Goal: Task Accomplishment & Management: Complete application form

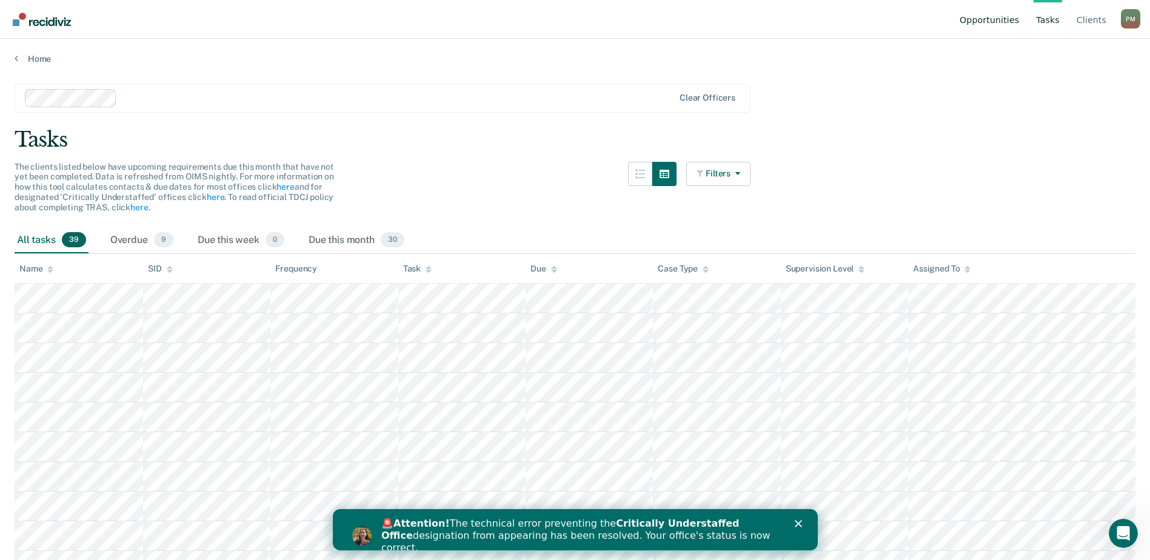
click at [990, 18] on link "Opportunities" at bounding box center [990, 19] width 64 height 39
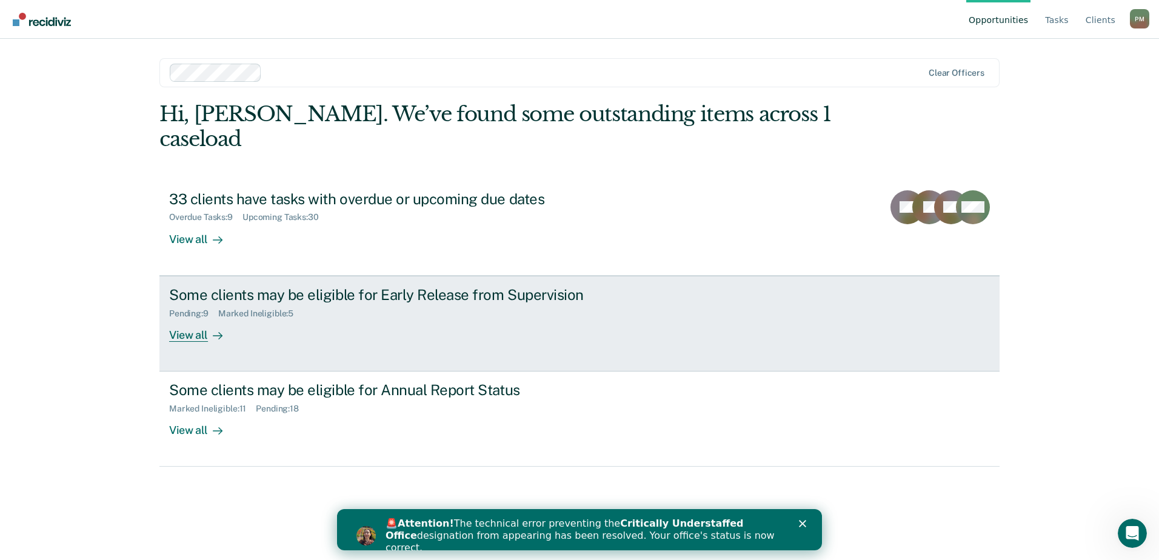
click at [199, 318] on div "View all" at bounding box center [203, 330] width 68 height 24
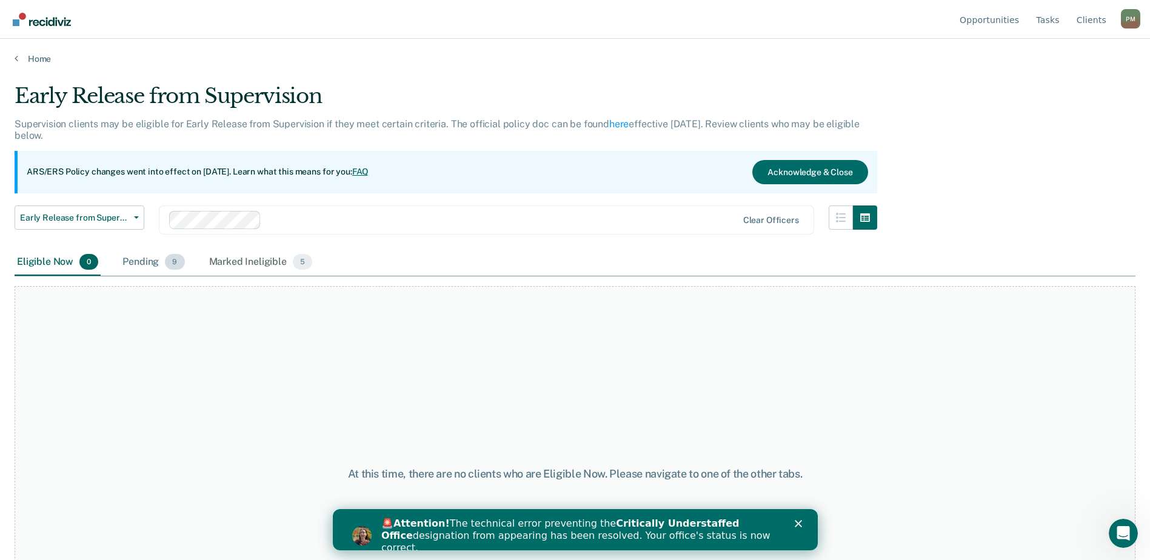
click at [170, 261] on span "9" at bounding box center [174, 262] width 19 height 16
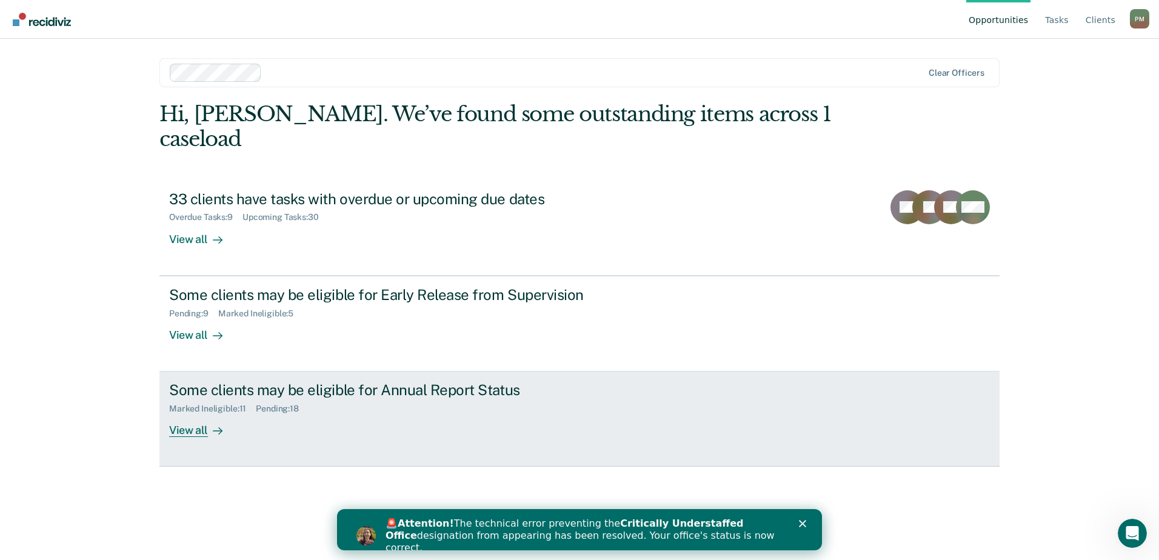
click at [193, 414] on div "View all" at bounding box center [203, 426] width 68 height 24
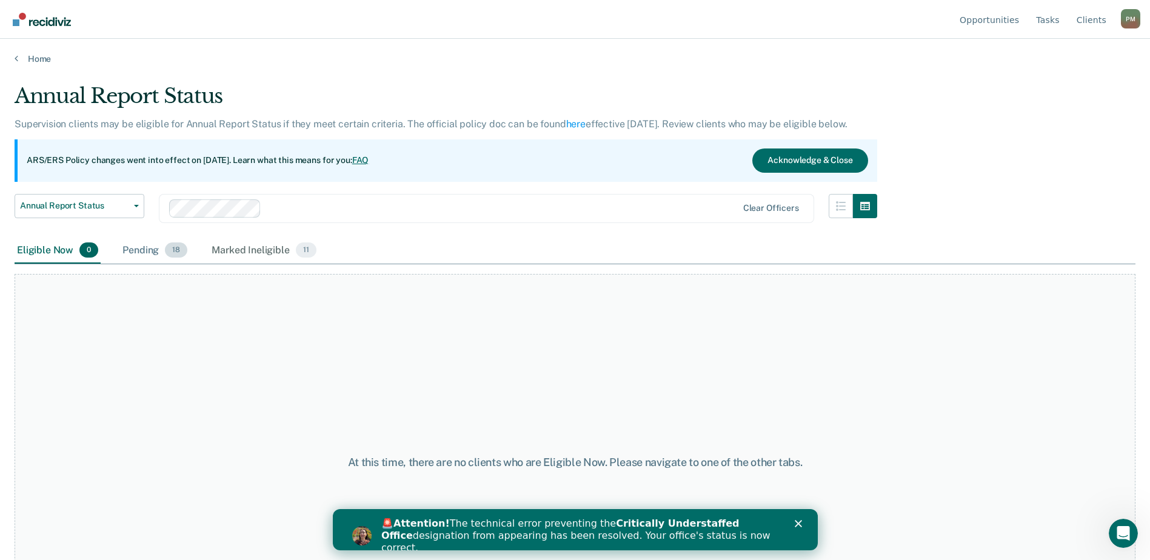
click at [163, 253] on div "Pending 18" at bounding box center [155, 251] width 70 height 27
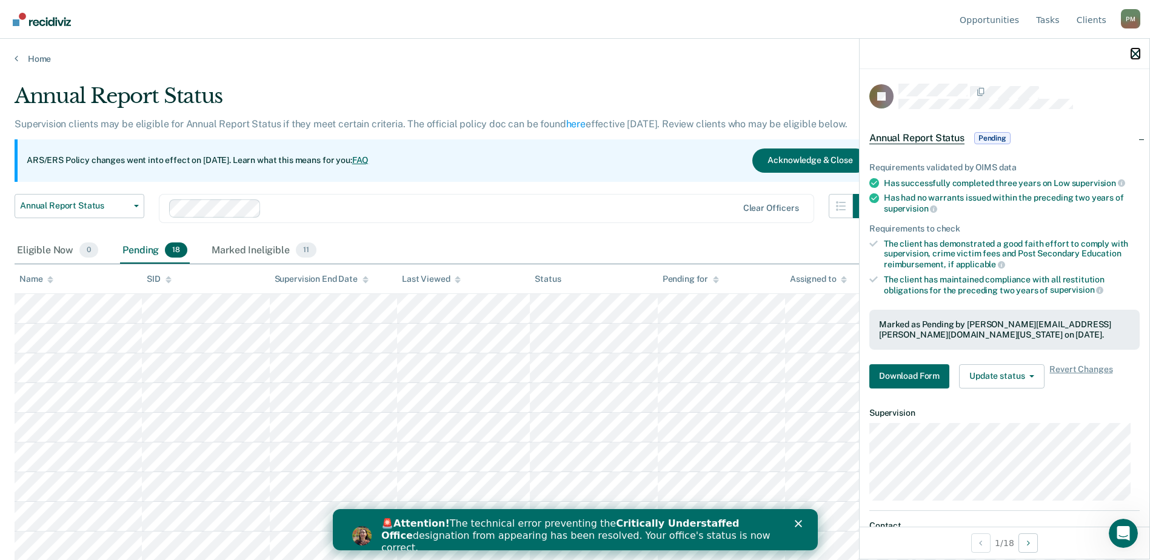
click at [1134, 55] on icon "button" at bounding box center [1136, 54] width 8 height 8
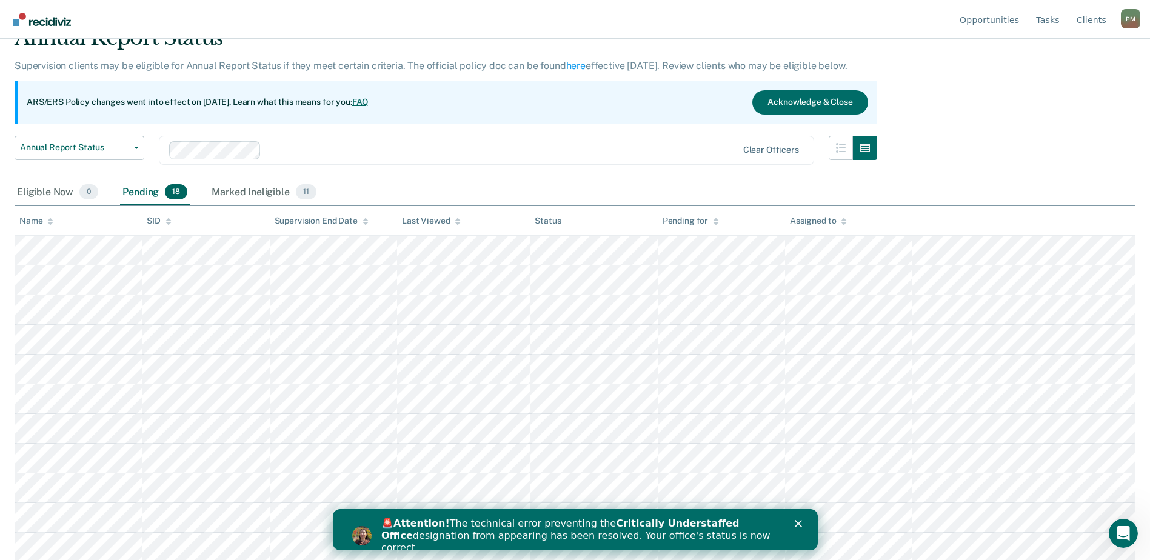
scroll to position [26, 0]
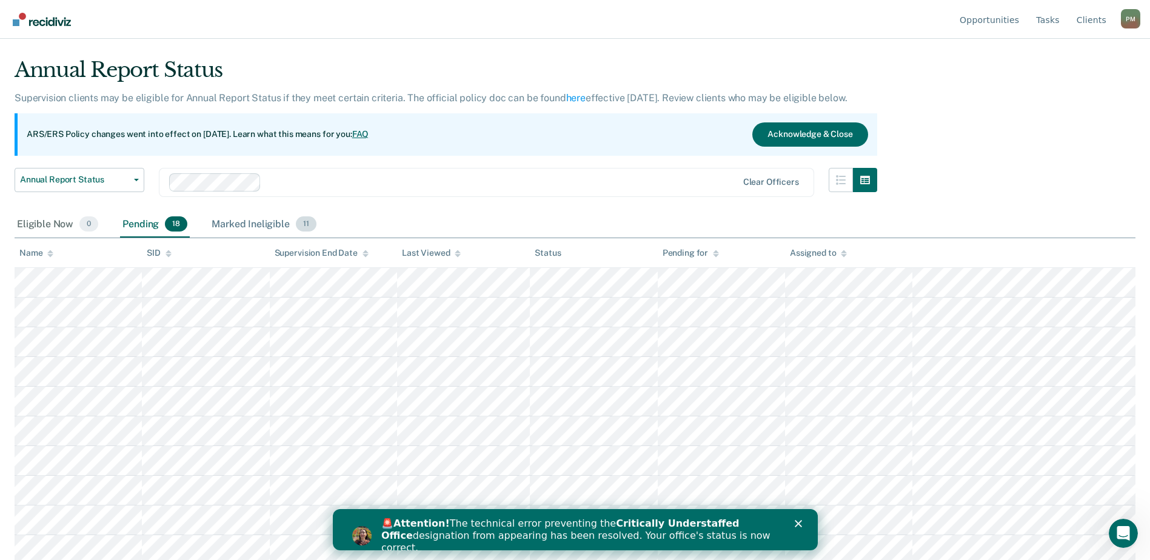
click at [261, 224] on div "Marked Ineligible 11" at bounding box center [263, 225] width 109 height 27
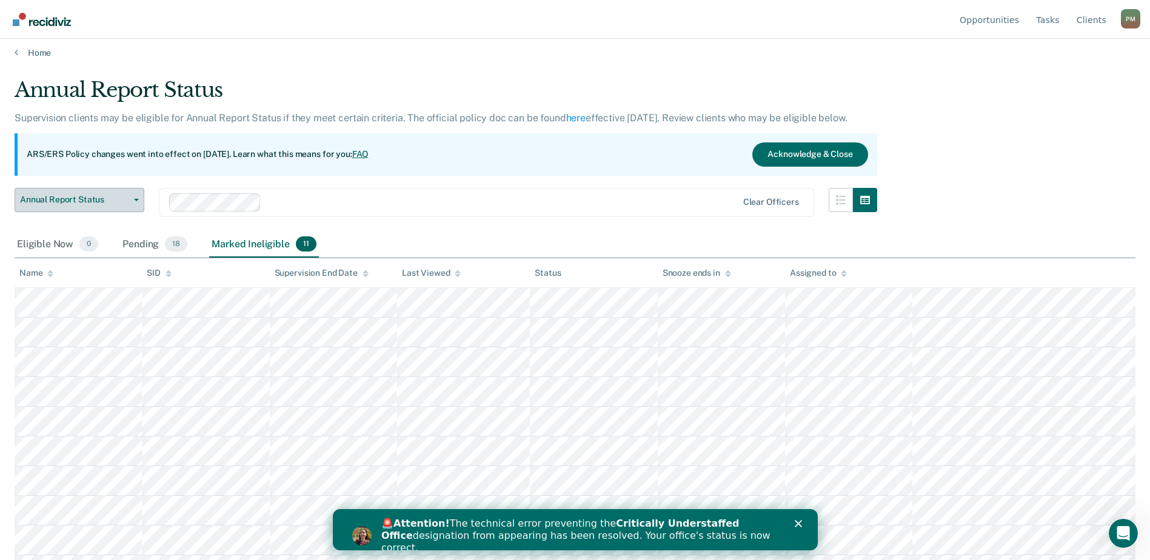
scroll to position [0, 0]
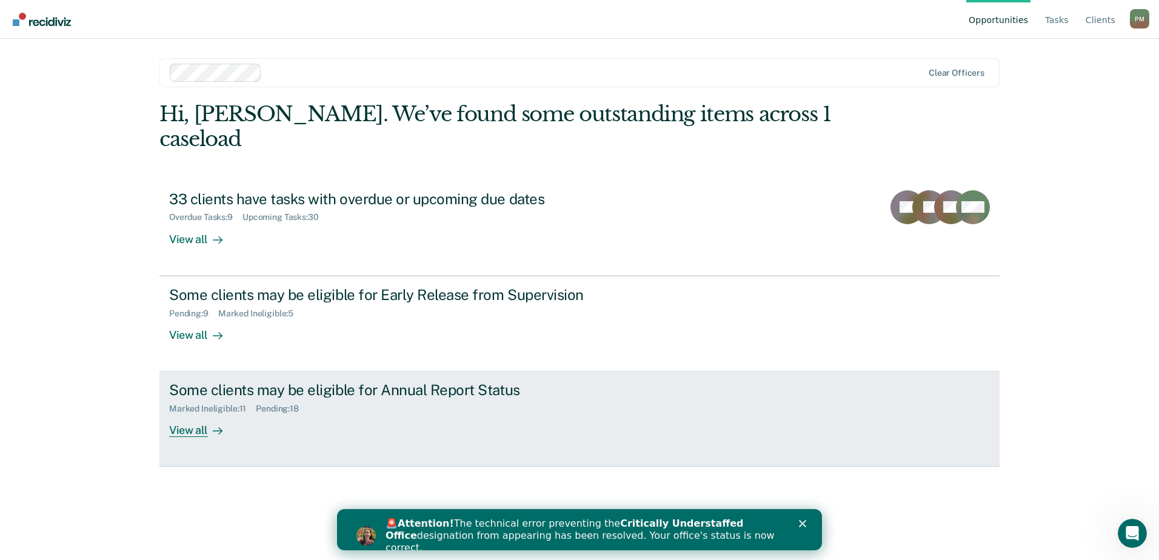
click at [193, 414] on div "View all" at bounding box center [203, 426] width 68 height 24
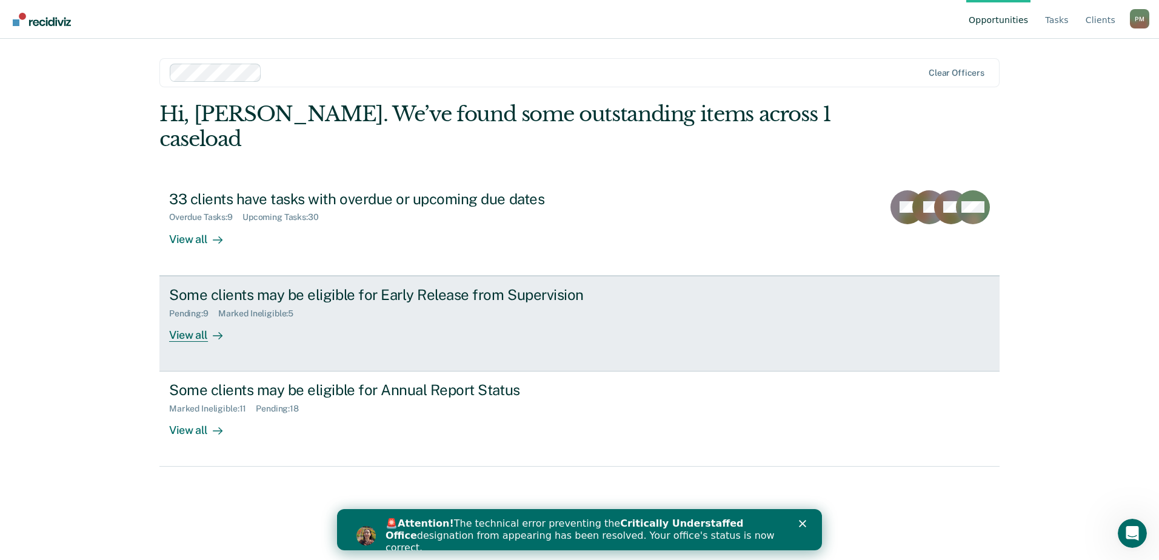
click at [198, 318] on div "View all" at bounding box center [203, 330] width 68 height 24
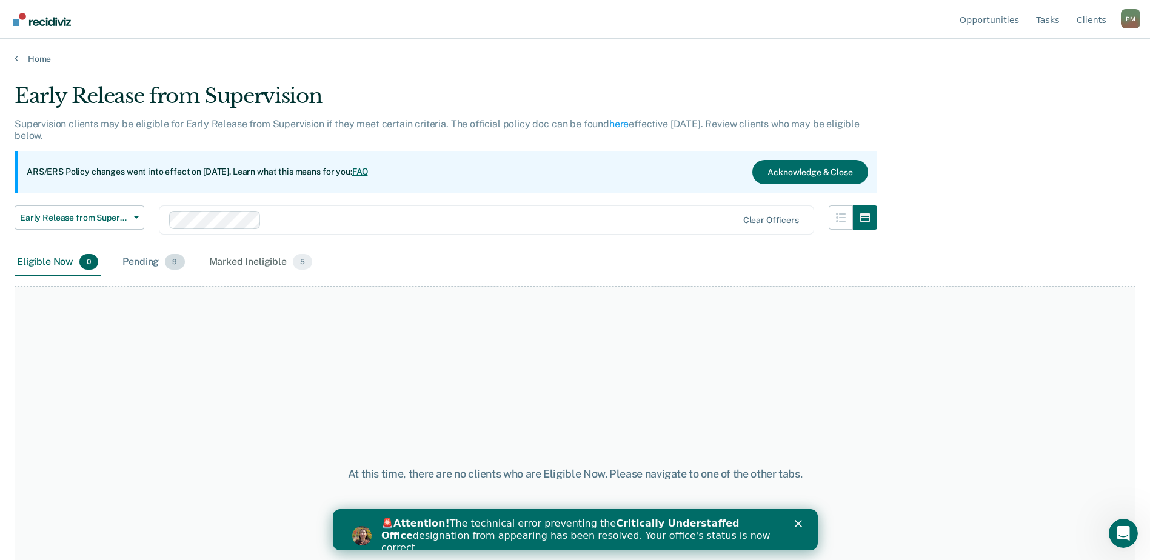
click at [164, 263] on div "Pending 9" at bounding box center [153, 262] width 67 height 27
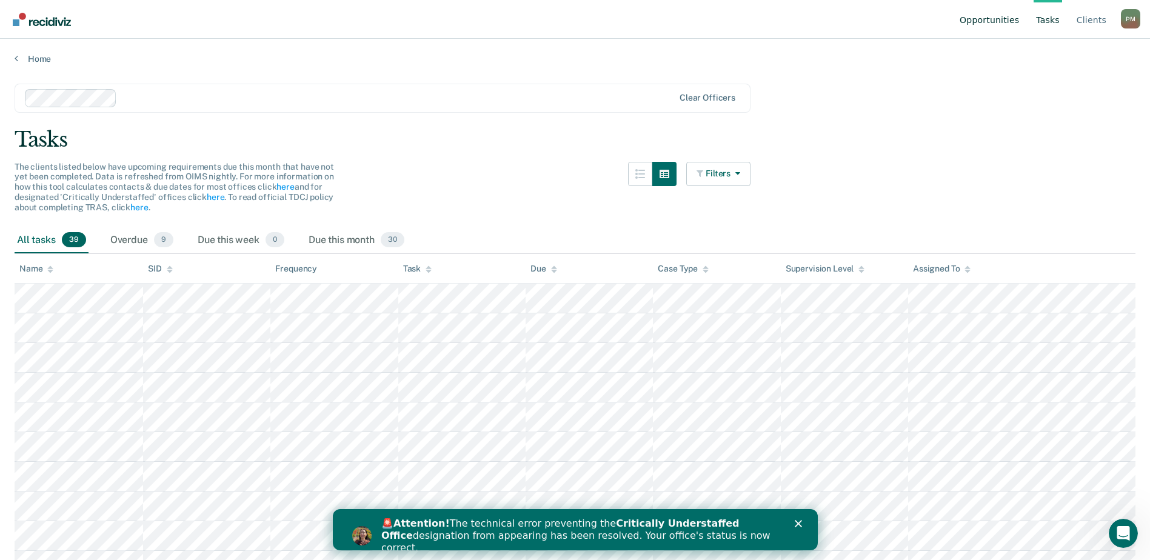
click at [997, 16] on link "Opportunities" at bounding box center [990, 19] width 64 height 39
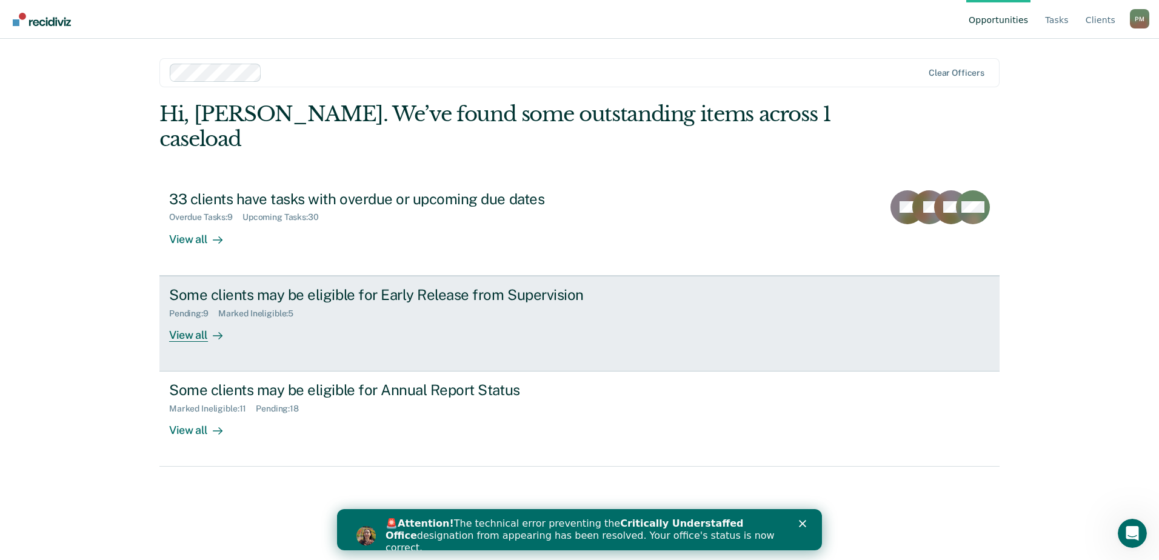
click at [199, 318] on div "View all" at bounding box center [203, 330] width 68 height 24
click at [208, 328] on div at bounding box center [215, 335] width 15 height 14
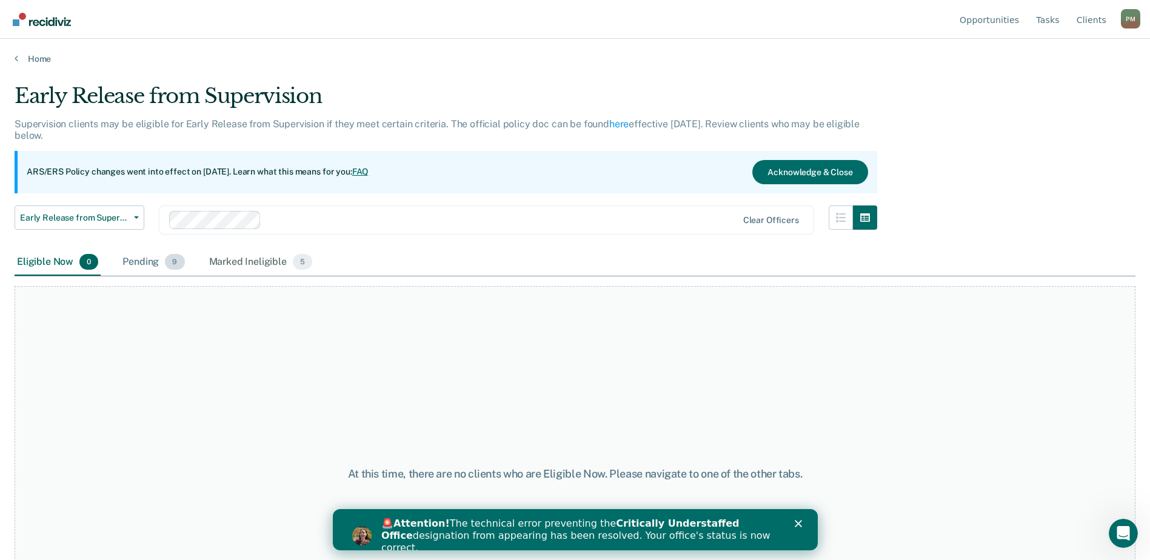
click at [152, 263] on div "Pending 9" at bounding box center [153, 262] width 67 height 27
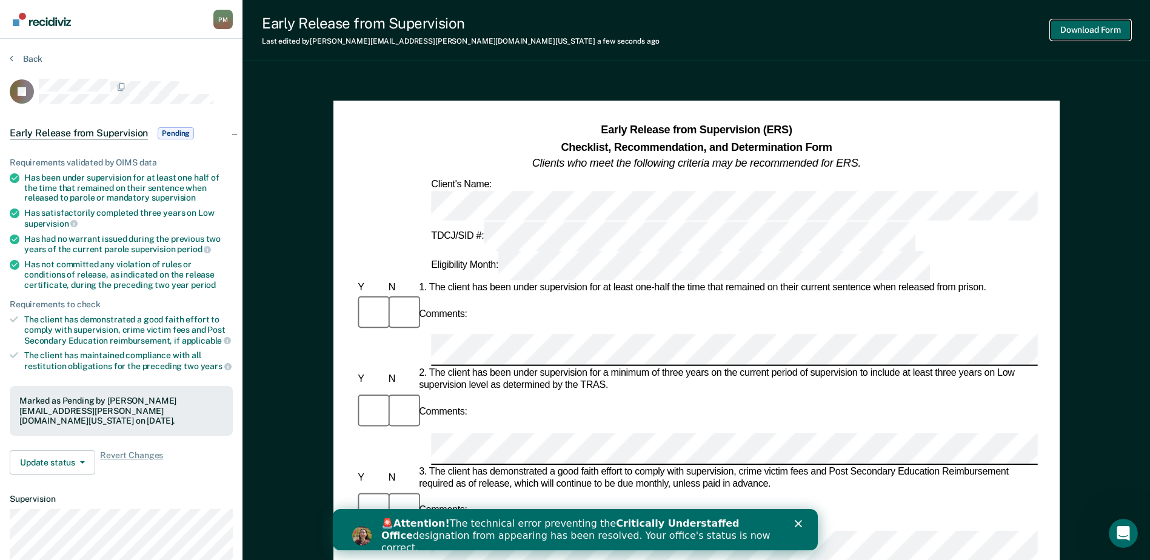
click at [1094, 30] on button "Download Form" at bounding box center [1091, 30] width 80 height 20
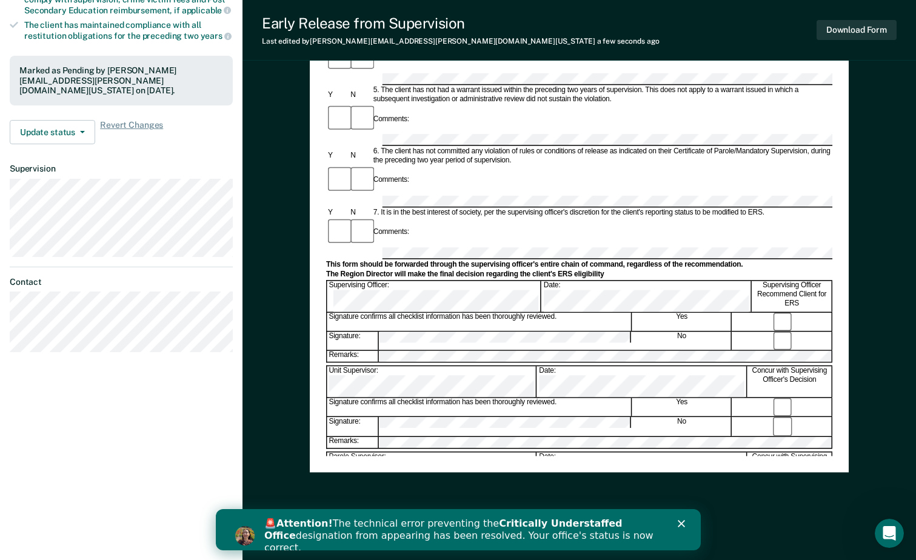
scroll to position [338, 0]
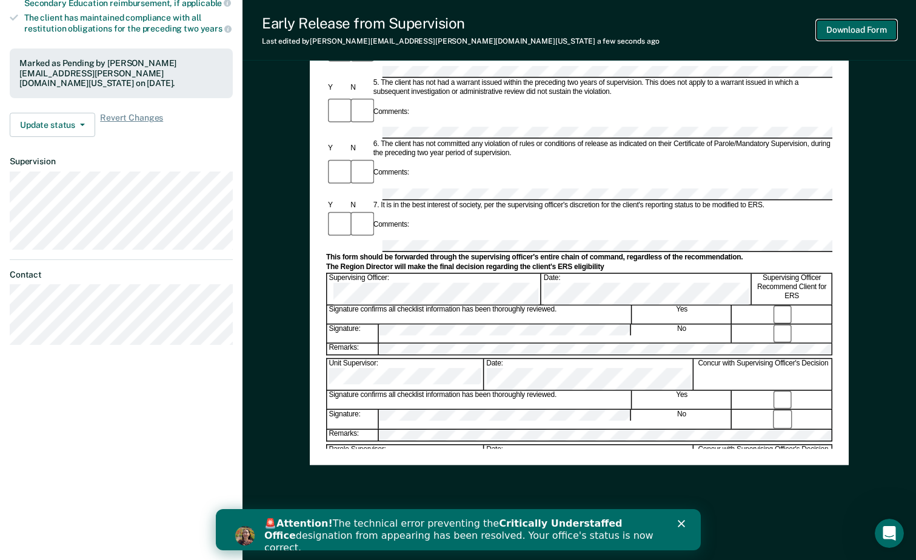
click at [848, 25] on button "Download Form" at bounding box center [857, 30] width 80 height 20
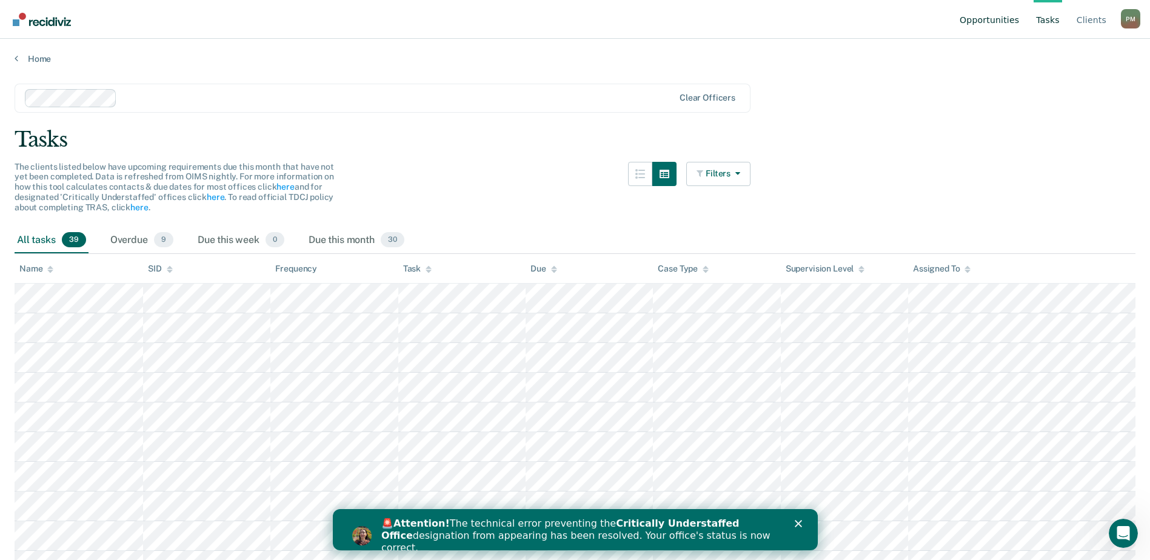
click at [985, 18] on link "Opportunities" at bounding box center [990, 19] width 64 height 39
click at [1007, 20] on link "Opportunities" at bounding box center [990, 19] width 64 height 39
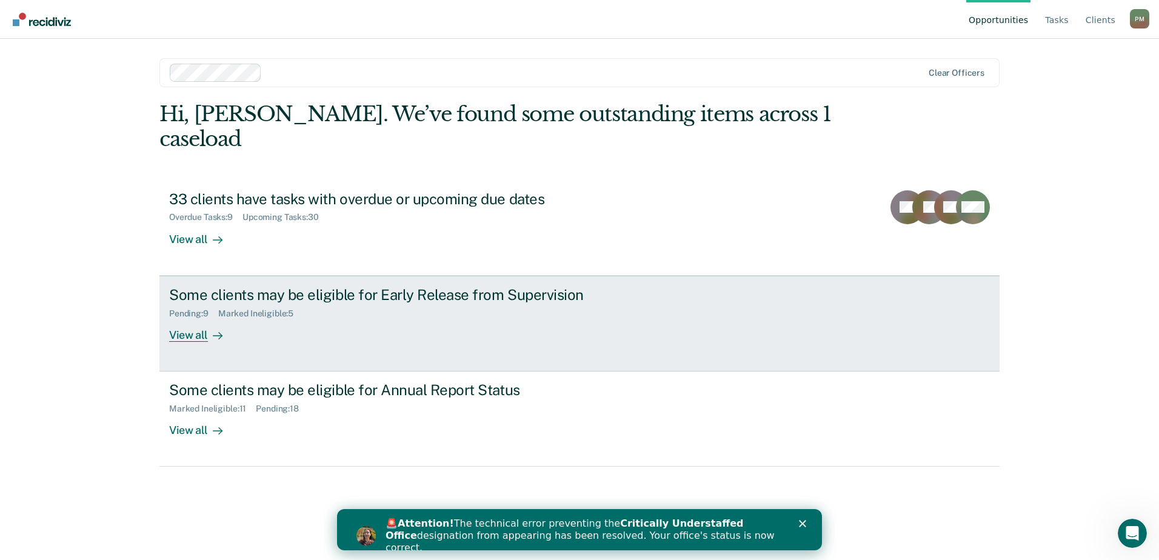
click at [197, 318] on div "View all" at bounding box center [203, 330] width 68 height 24
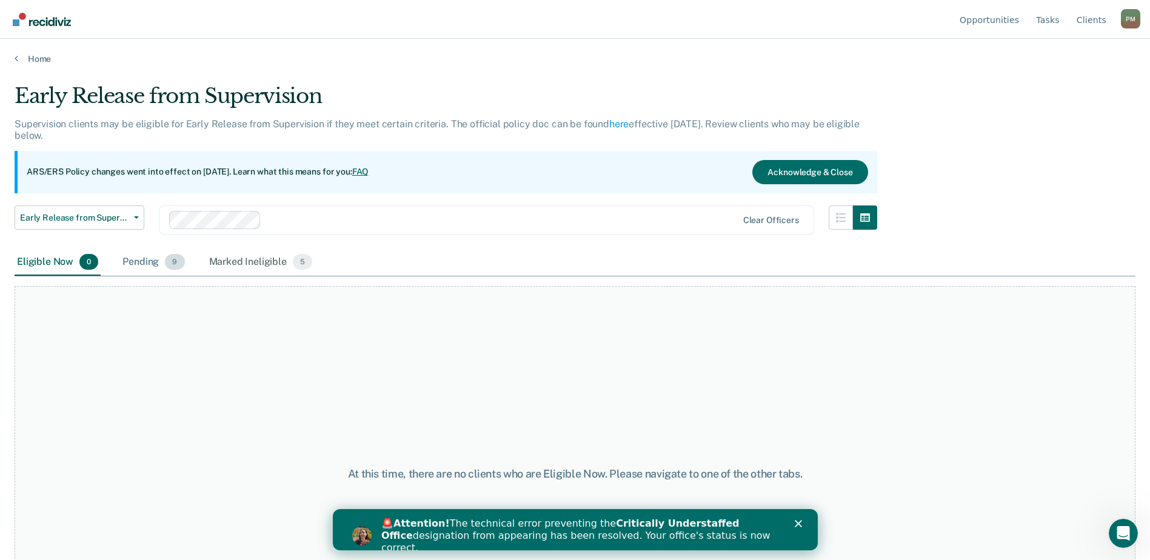
click at [166, 263] on span "9" at bounding box center [174, 262] width 19 height 16
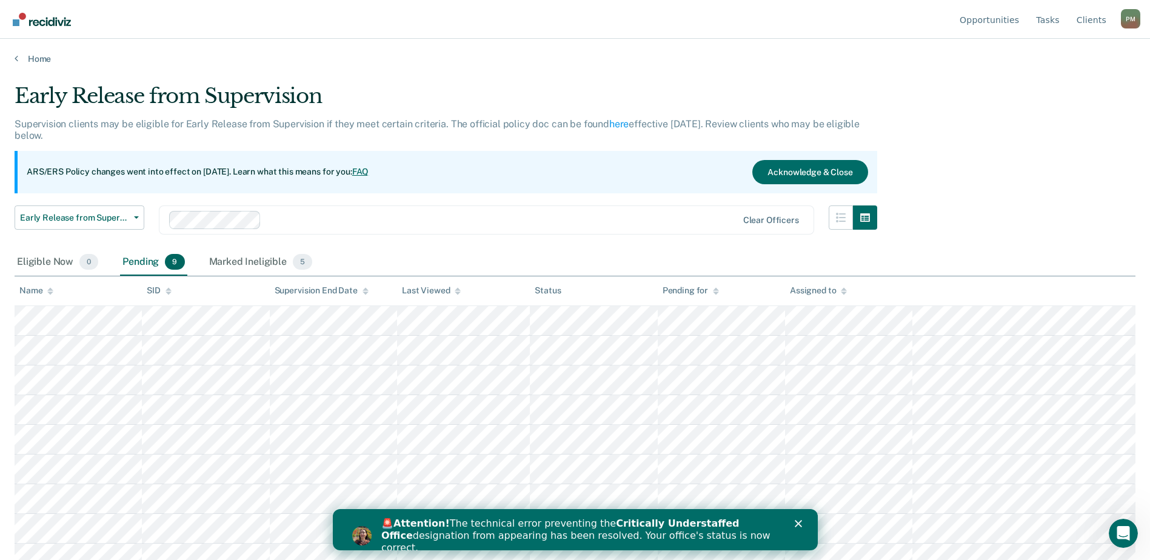
scroll to position [13, 0]
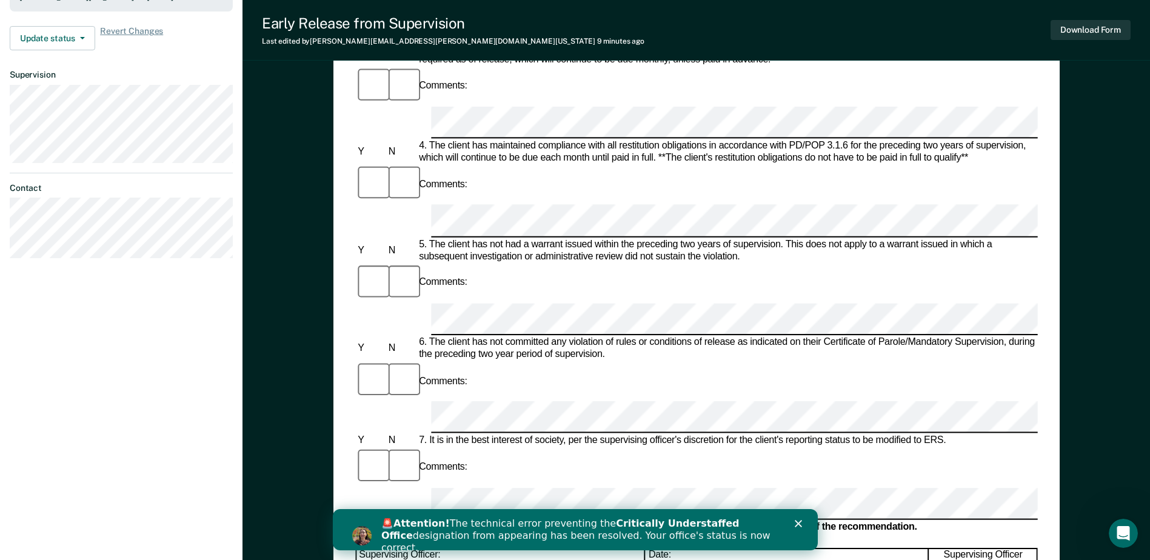
scroll to position [485, 0]
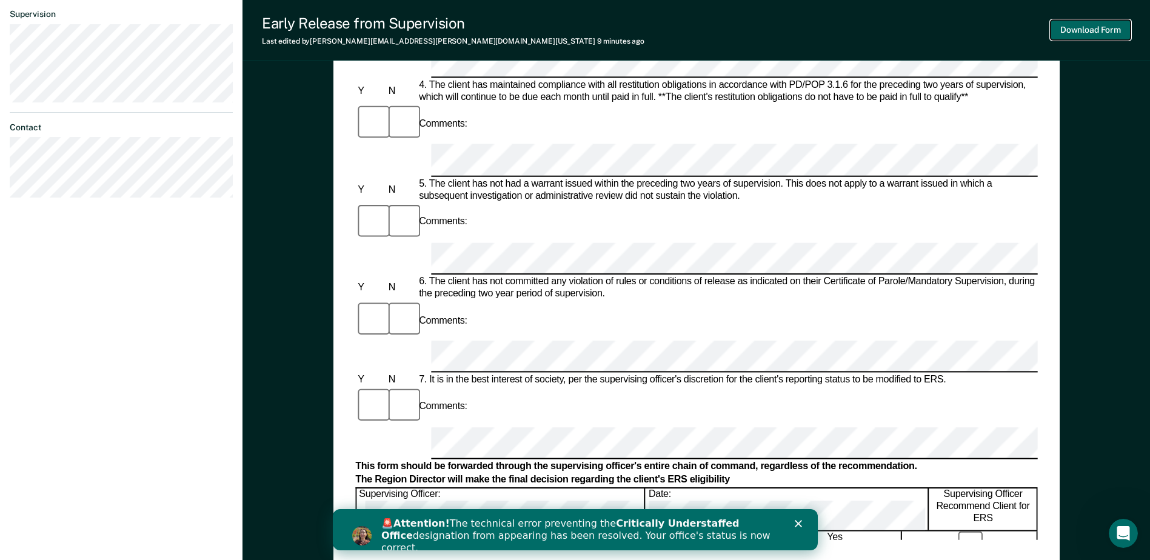
click at [1095, 23] on button "Download Form" at bounding box center [1091, 30] width 80 height 20
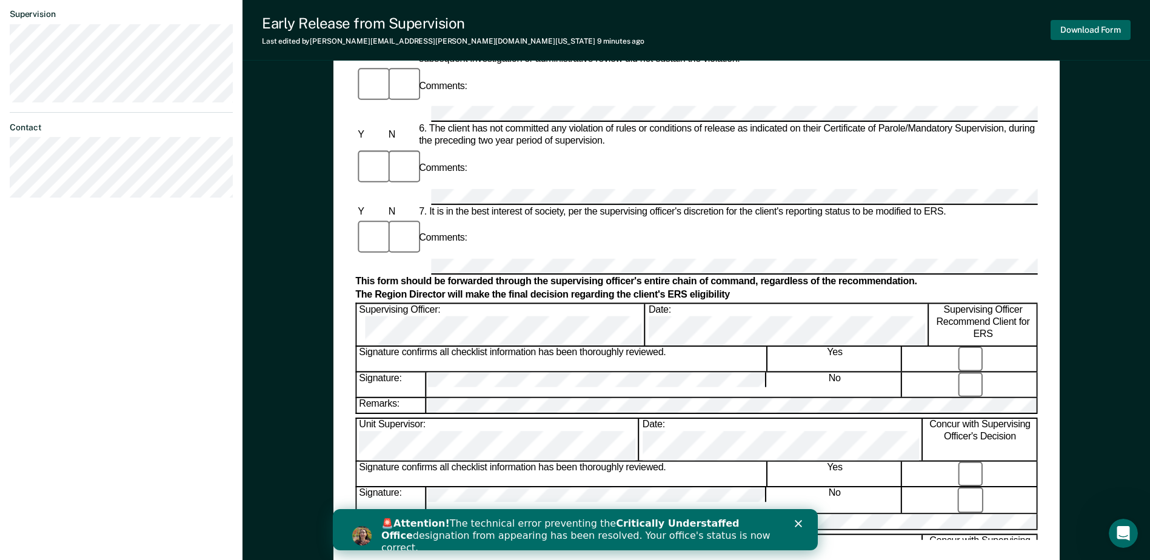
scroll to position [338, 0]
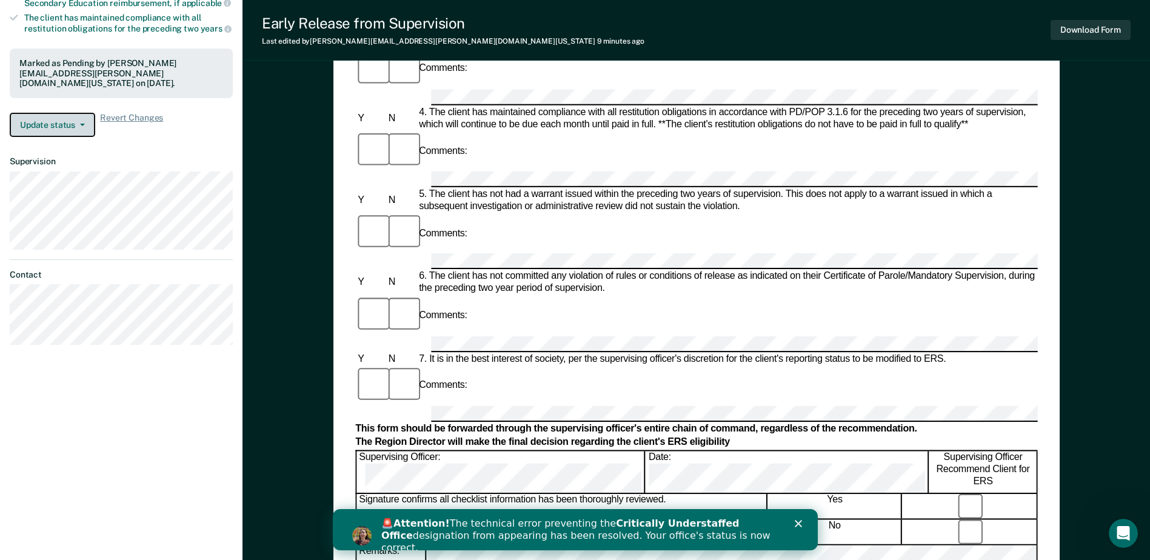
click at [60, 122] on button "Update status" at bounding box center [53, 125] width 86 height 24
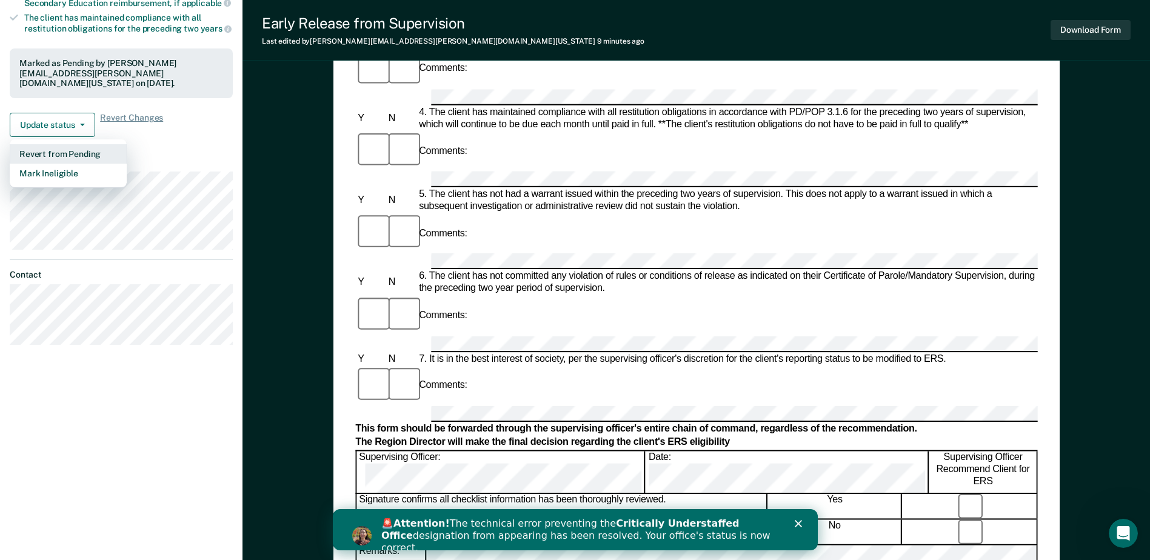
drag, startPoint x: 75, startPoint y: 152, endPoint x: 170, endPoint y: 134, distance: 96.3
click at [170, 134] on div "Update status Revert from Pending Mark Ineligible Revert Changes" at bounding box center [121, 125] width 223 height 24
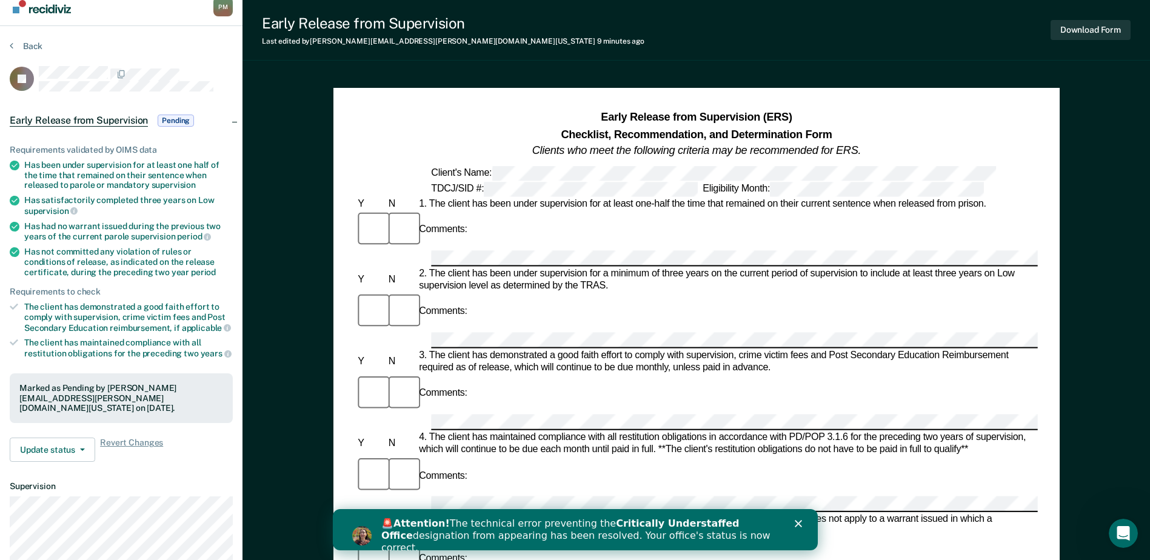
scroll to position [0, 0]
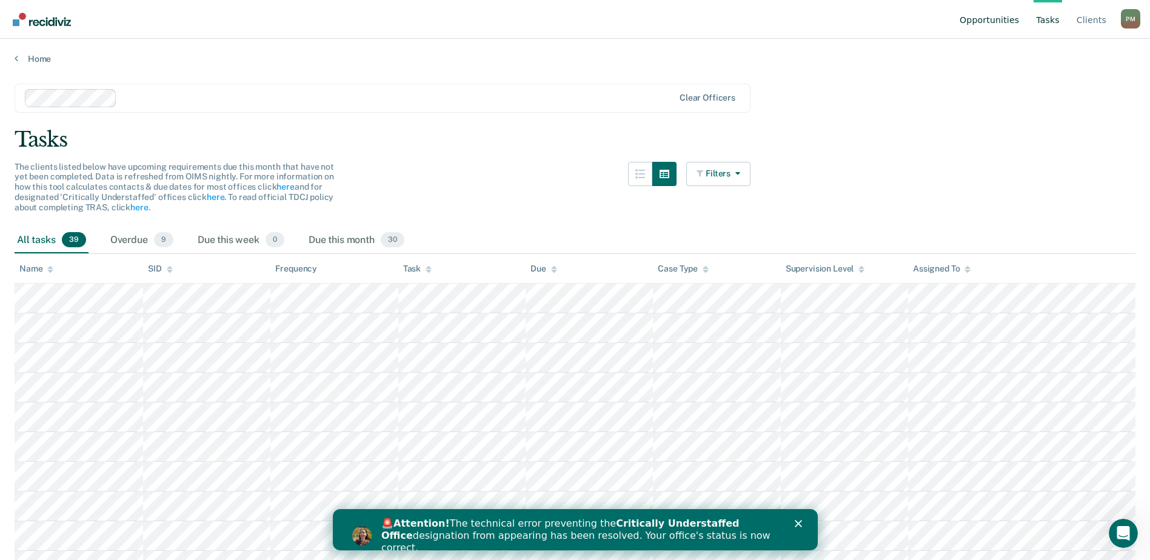
click at [980, 15] on link "Opportunities" at bounding box center [990, 19] width 64 height 39
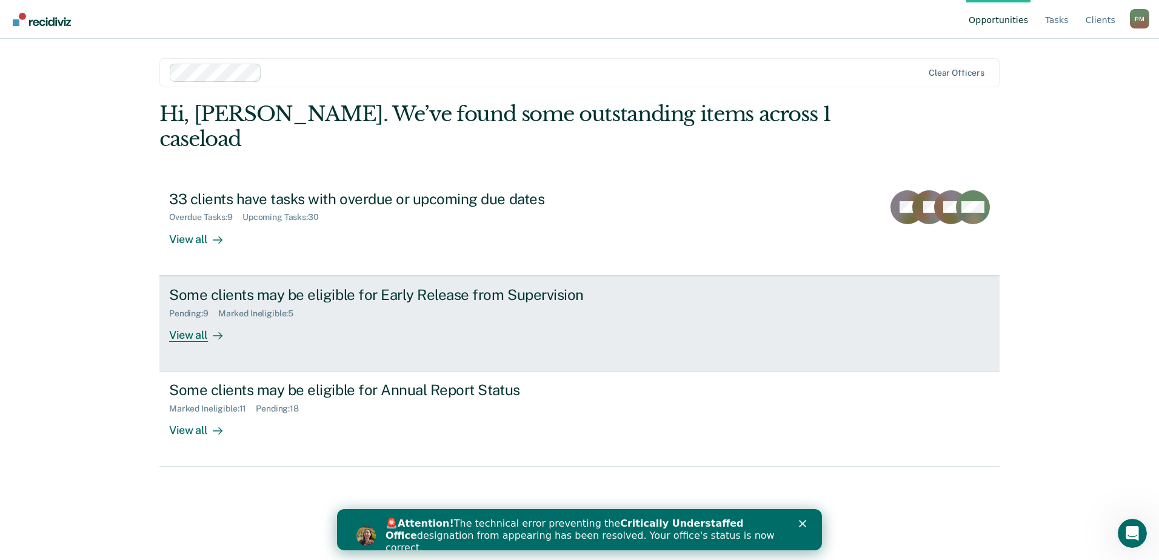
click at [197, 318] on div "View all" at bounding box center [203, 330] width 68 height 24
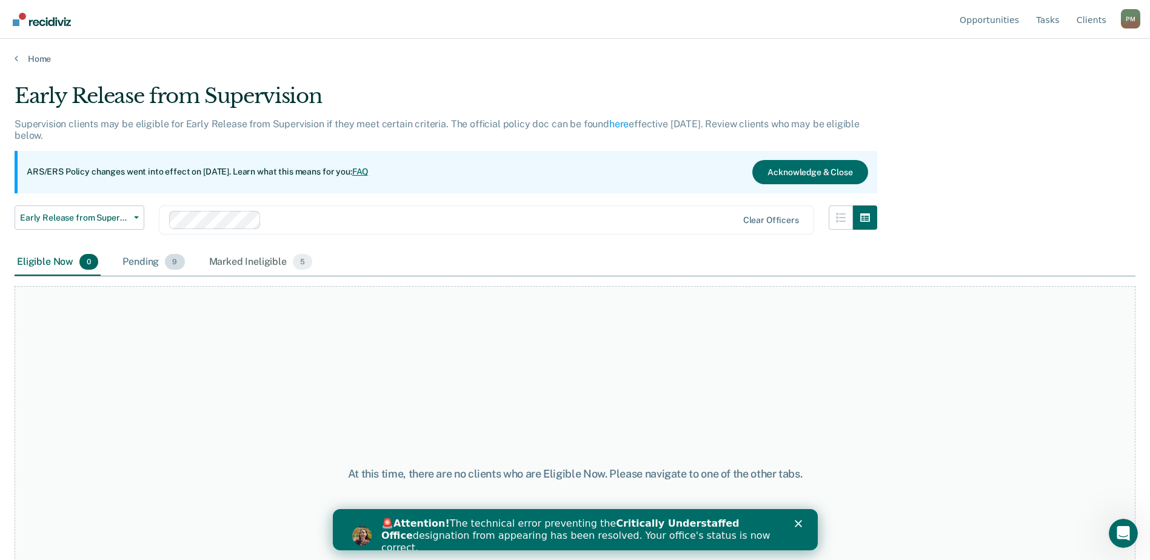
click at [155, 260] on div "Pending 9" at bounding box center [153, 262] width 67 height 27
